Goal: Information Seeking & Learning: Learn about a topic

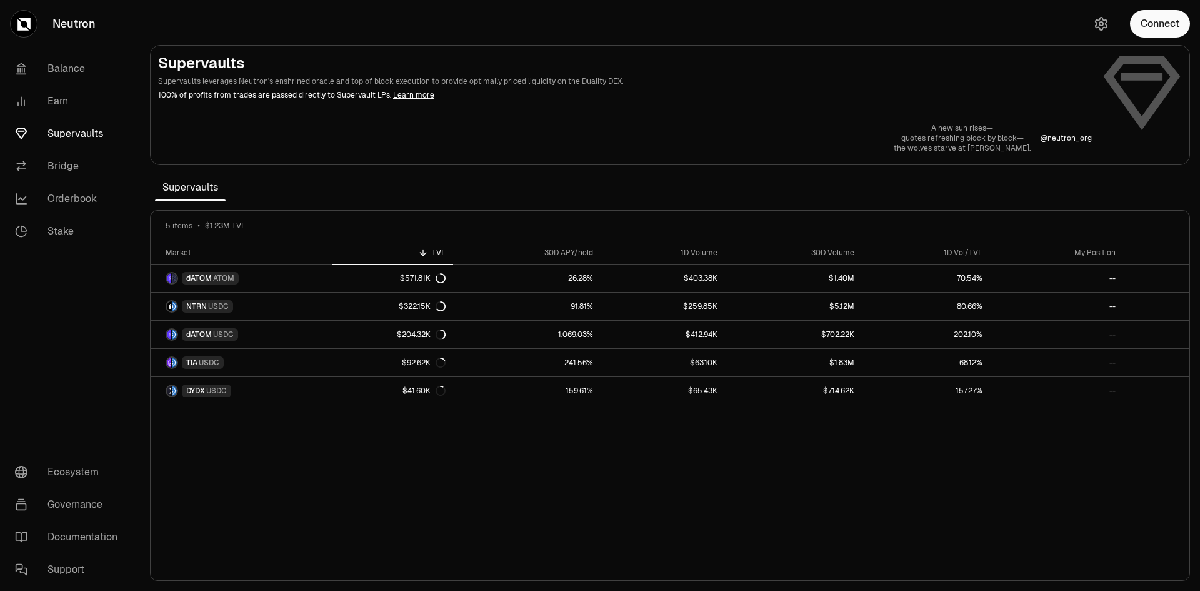
click at [99, 316] on nav "Balance Earn Supervaults Bridge Orderbook Stake Ecosystem Governance Documentat…" at bounding box center [70, 319] width 140 height 543
click at [870, 71] on h2 "Supervaults" at bounding box center [625, 63] width 934 height 20
